Goal: Entertainment & Leisure: Browse casually

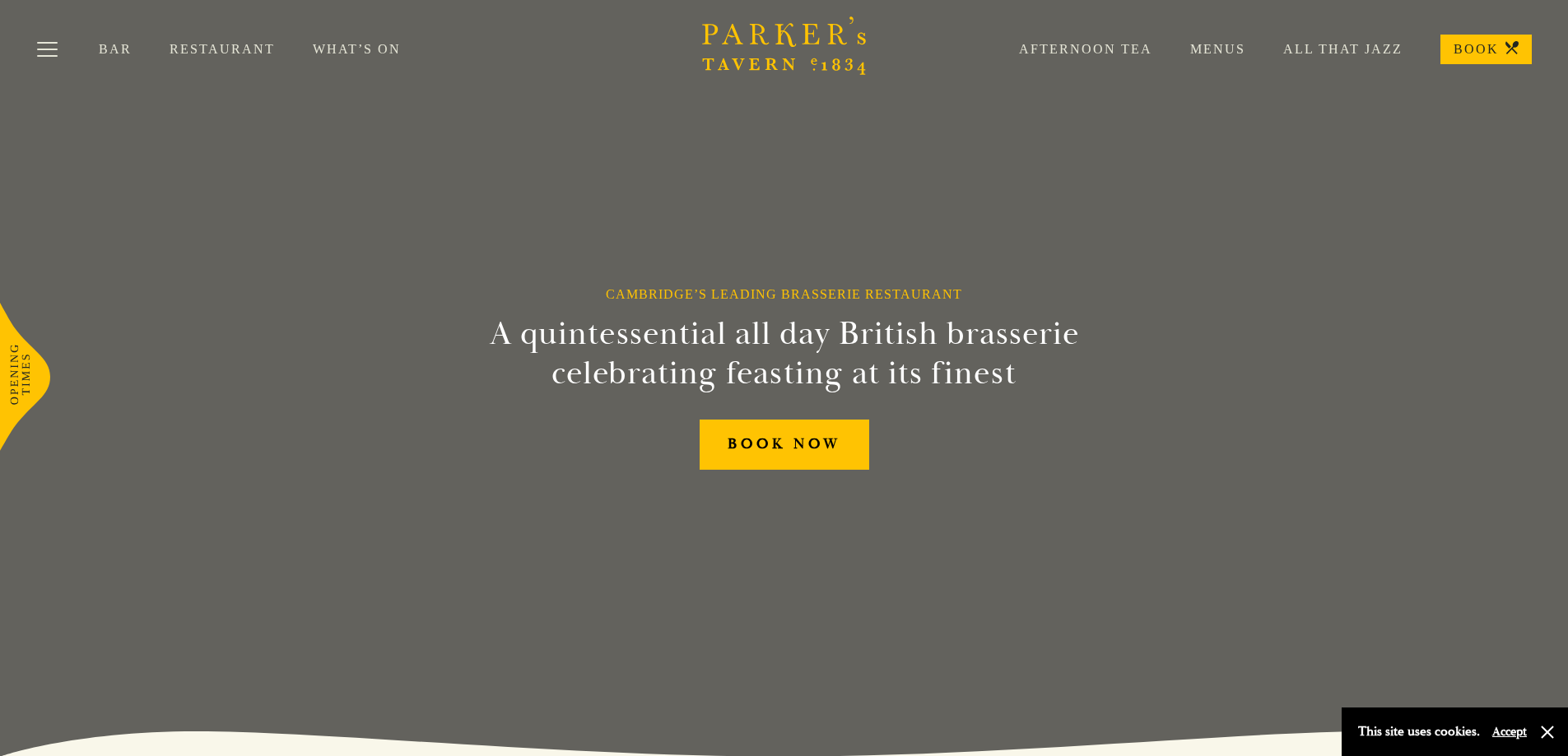
click at [1322, 47] on link "All That Jazz" at bounding box center [1324, 49] width 157 height 17
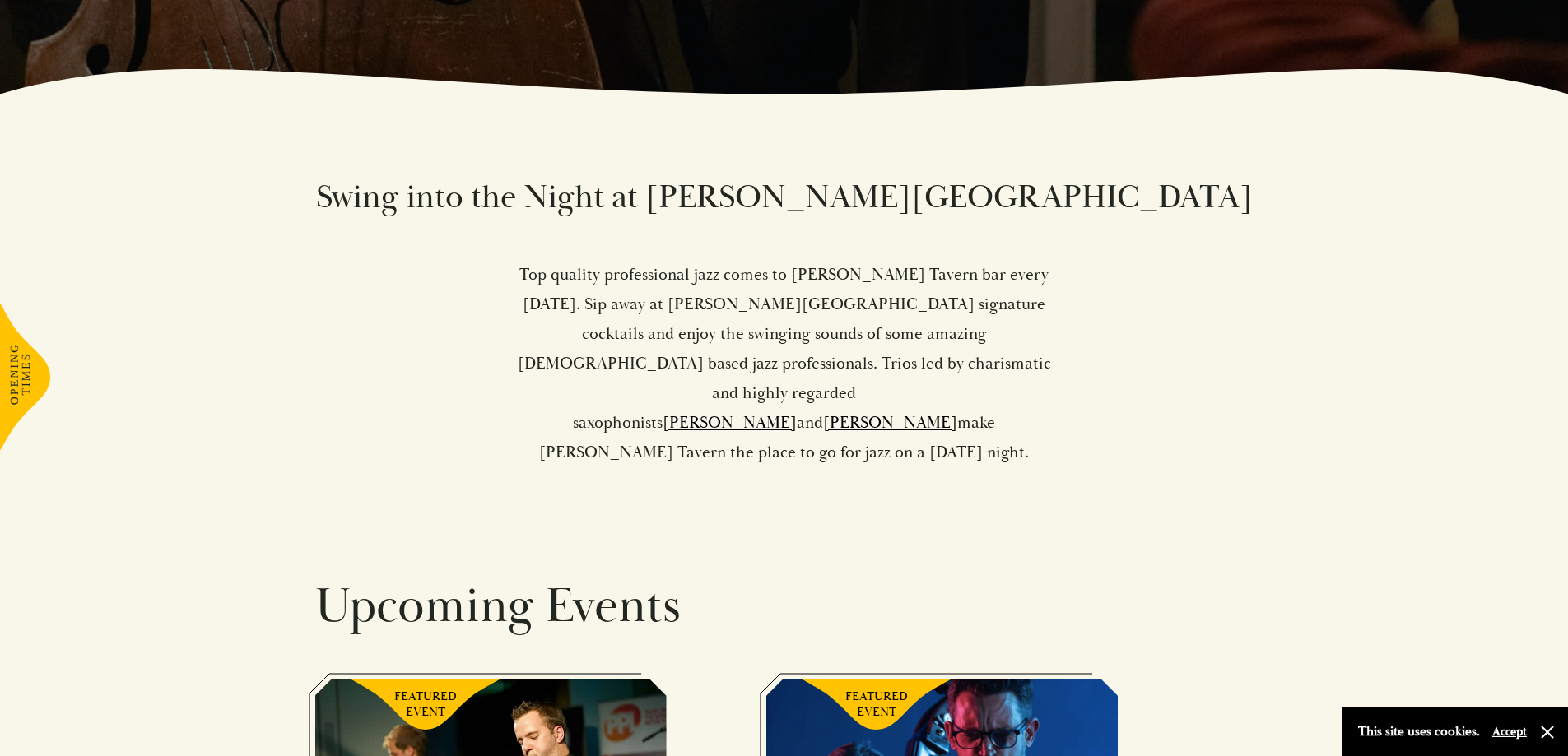
scroll to position [741, 0]
